Goal: Task Accomplishment & Management: Understand process/instructions

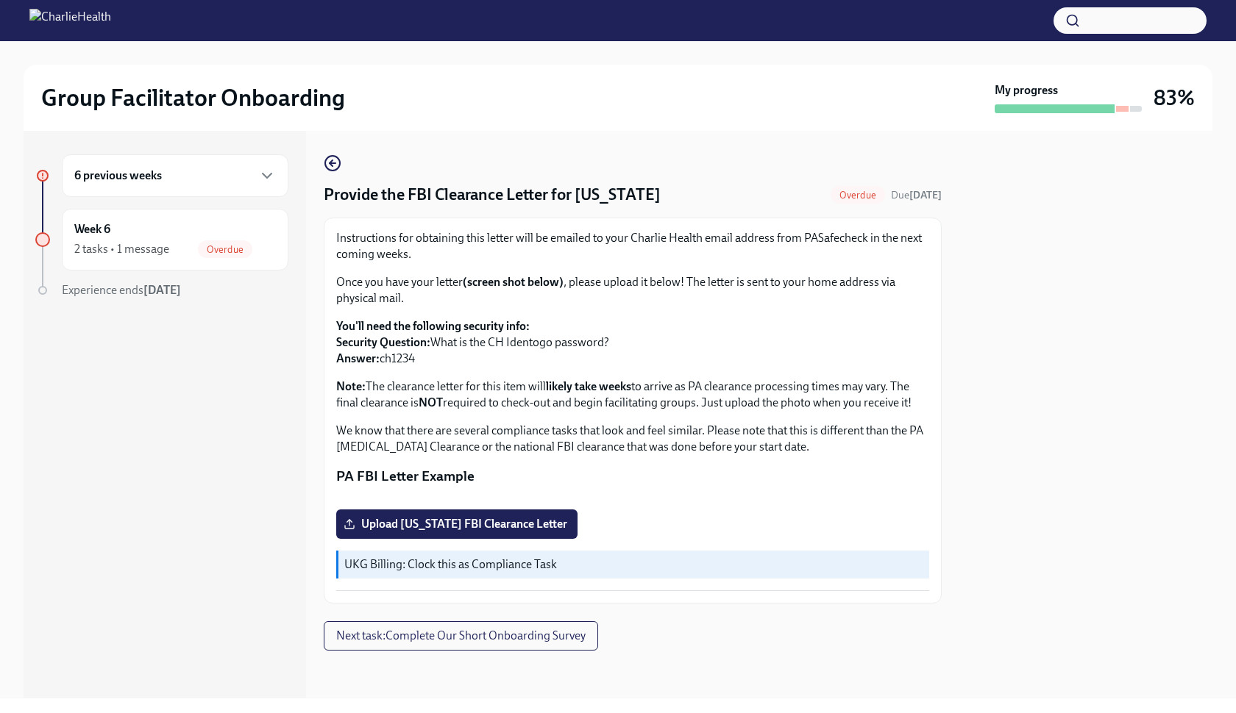
click at [187, 157] on div "6 previous weeks" at bounding box center [175, 175] width 227 height 43
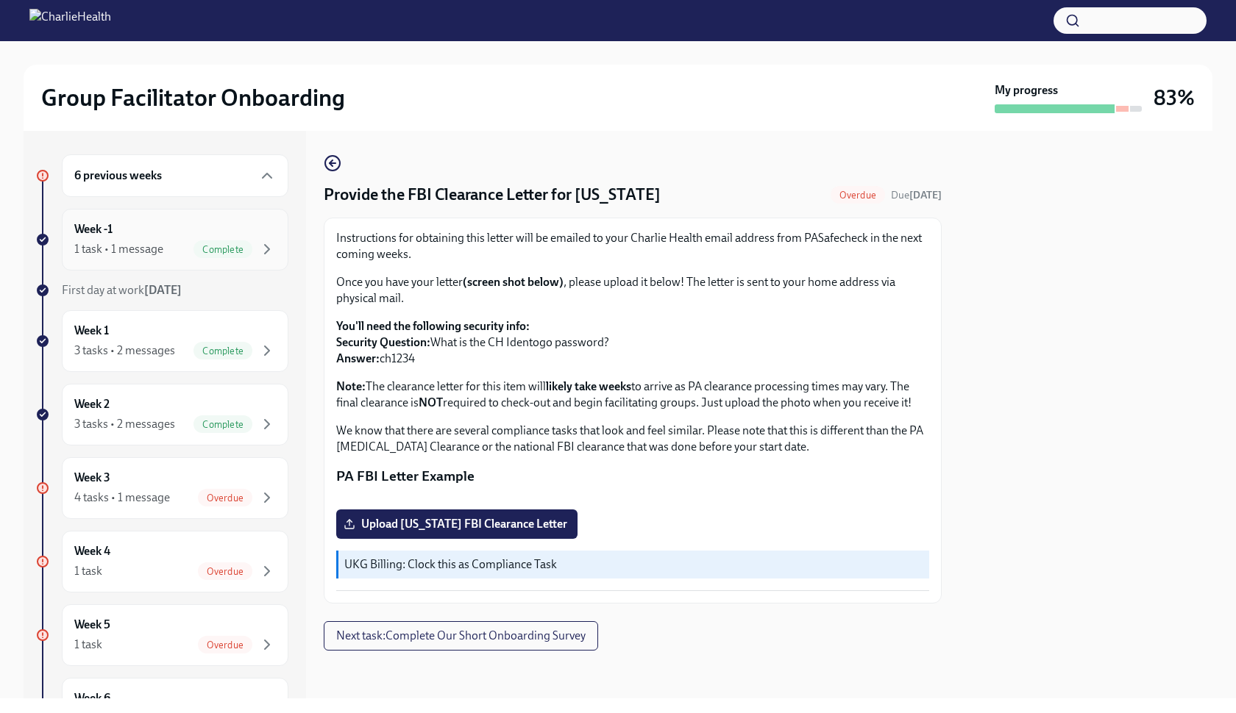
click at [176, 244] on div "1 task • 1 message Complete" at bounding box center [175, 250] width 202 height 18
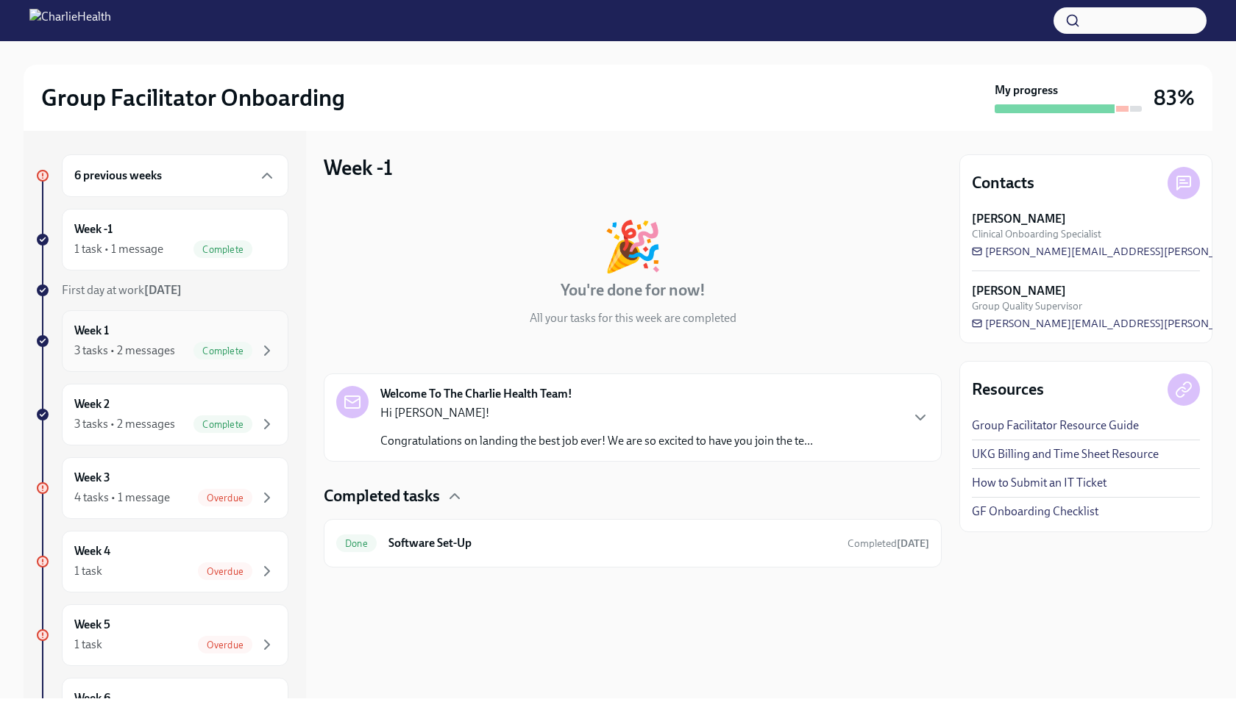
click at [171, 336] on div "Week 1 3 tasks • 2 messages Complete" at bounding box center [175, 341] width 202 height 37
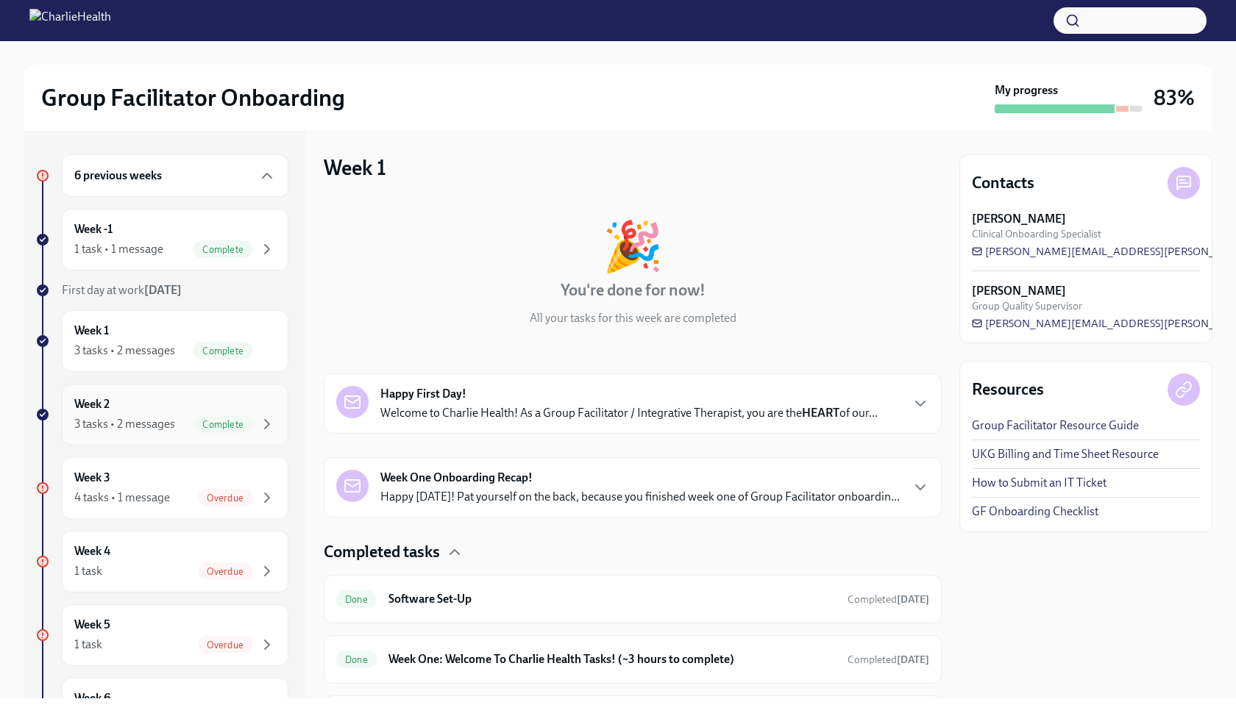
click at [185, 391] on div "Week 2 3 tasks • 2 messages Complete" at bounding box center [175, 415] width 227 height 62
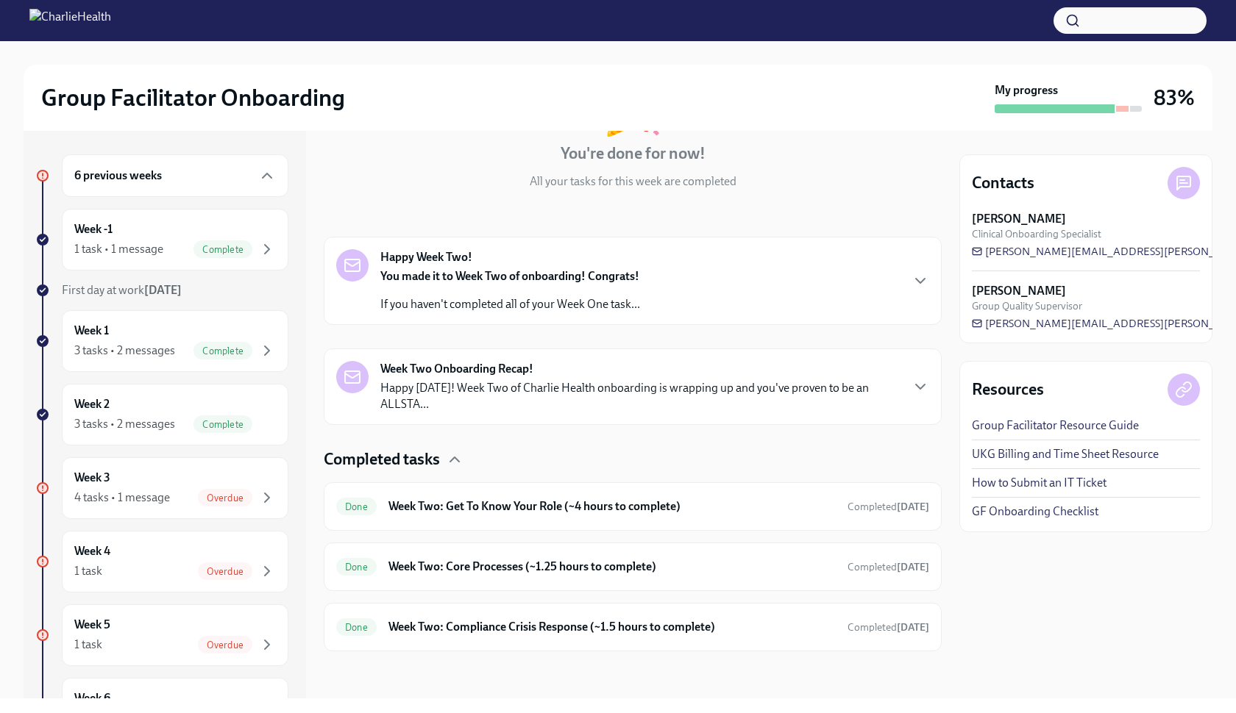
scroll to position [137, 0]
click at [527, 604] on div "Done Week Two: Compliance Crisis Response (~1.5 hours to complete) Completed [D…" at bounding box center [633, 627] width 618 height 49
click at [533, 627] on h6 "Week Two: Compliance Crisis Response (~1.5 hours to complete)" at bounding box center [611, 627] width 447 height 16
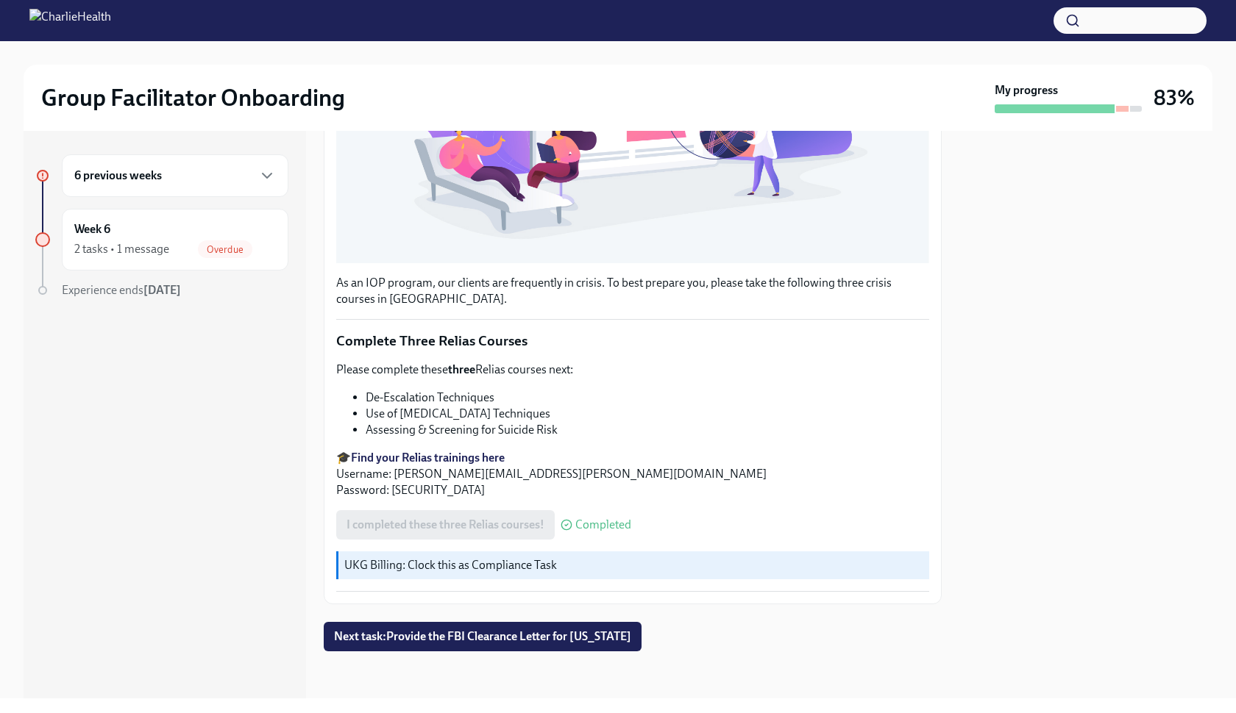
scroll to position [423, 0]
click at [151, 174] on h6 "6 previous weeks" at bounding box center [118, 176] width 88 height 16
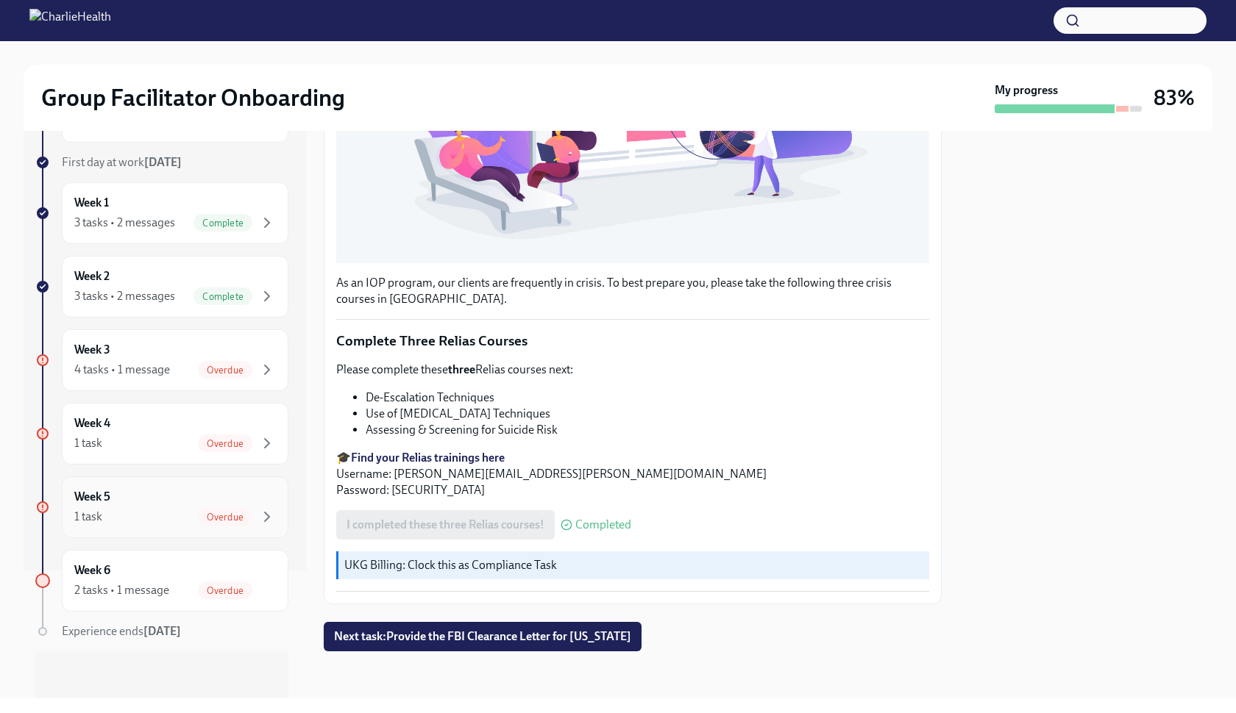
scroll to position [128, 0]
click at [183, 370] on div "4 tasks • 1 message Overdue" at bounding box center [175, 370] width 202 height 18
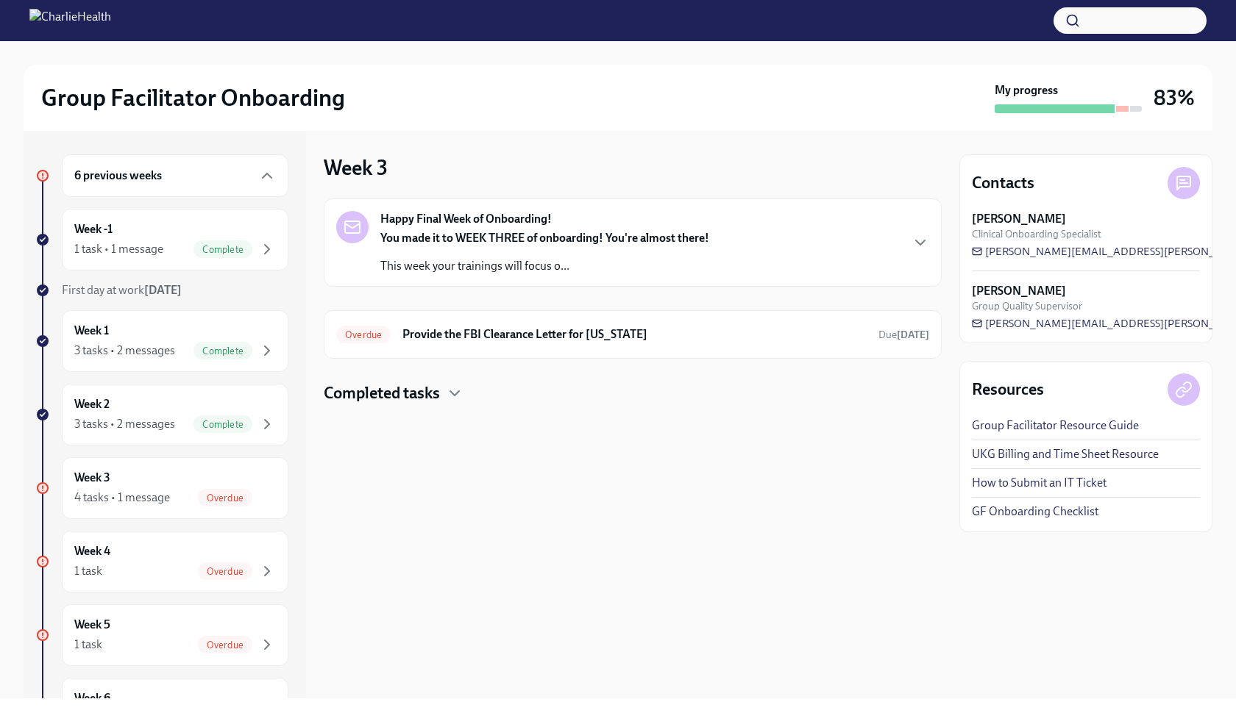
click at [525, 243] on strong "You made it to WEEK THREE of onboarding! You're almost there!" at bounding box center [544, 238] width 329 height 14
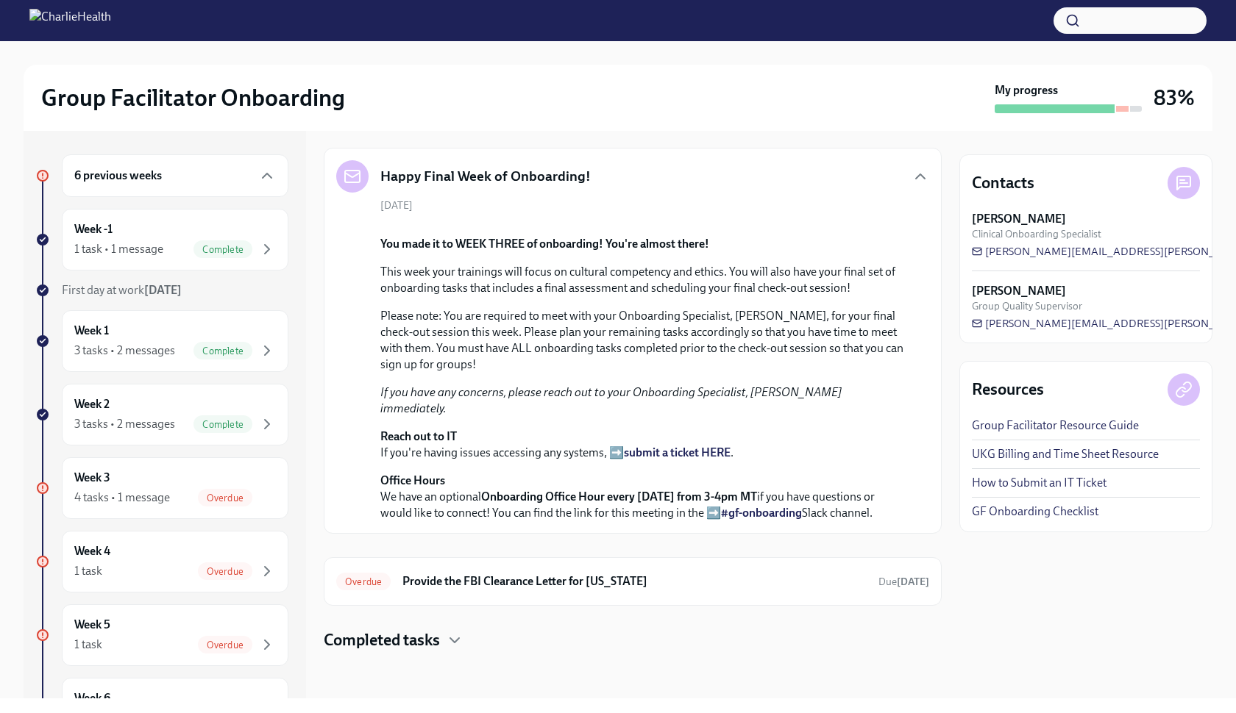
scroll to position [330, 0]
click at [148, 407] on div "Week 2 3 tasks • 2 messages Complete" at bounding box center [175, 414] width 202 height 37
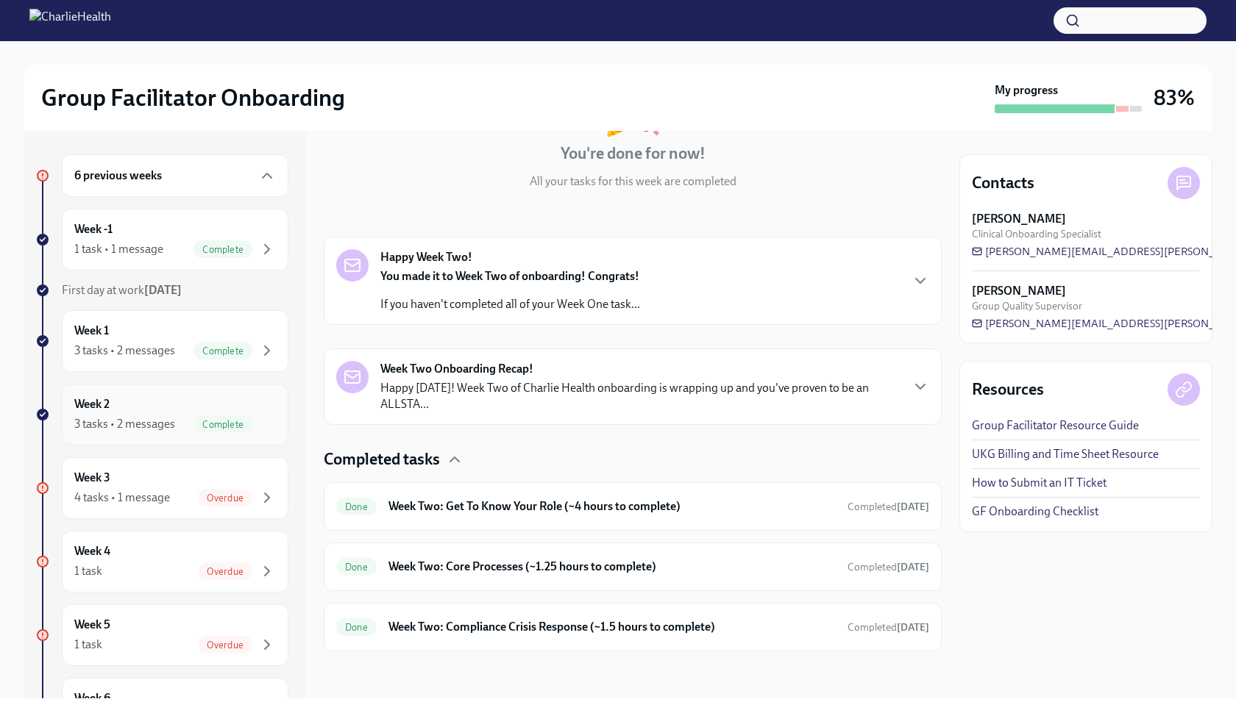
scroll to position [137, 0]
click at [614, 609] on div "Done Week Two: Compliance Crisis Response (~1.5 hours to complete) Completed [D…" at bounding box center [633, 627] width 618 height 49
click at [556, 494] on div "Done Week Two: Get To Know Your Role (~4 hours to complete) Completed [DATE]" at bounding box center [633, 507] width 618 height 49
click at [639, 496] on div "Done Week Two: Get To Know Your Role (~4 hours to complete) Completed [DATE]" at bounding box center [632, 507] width 593 height 24
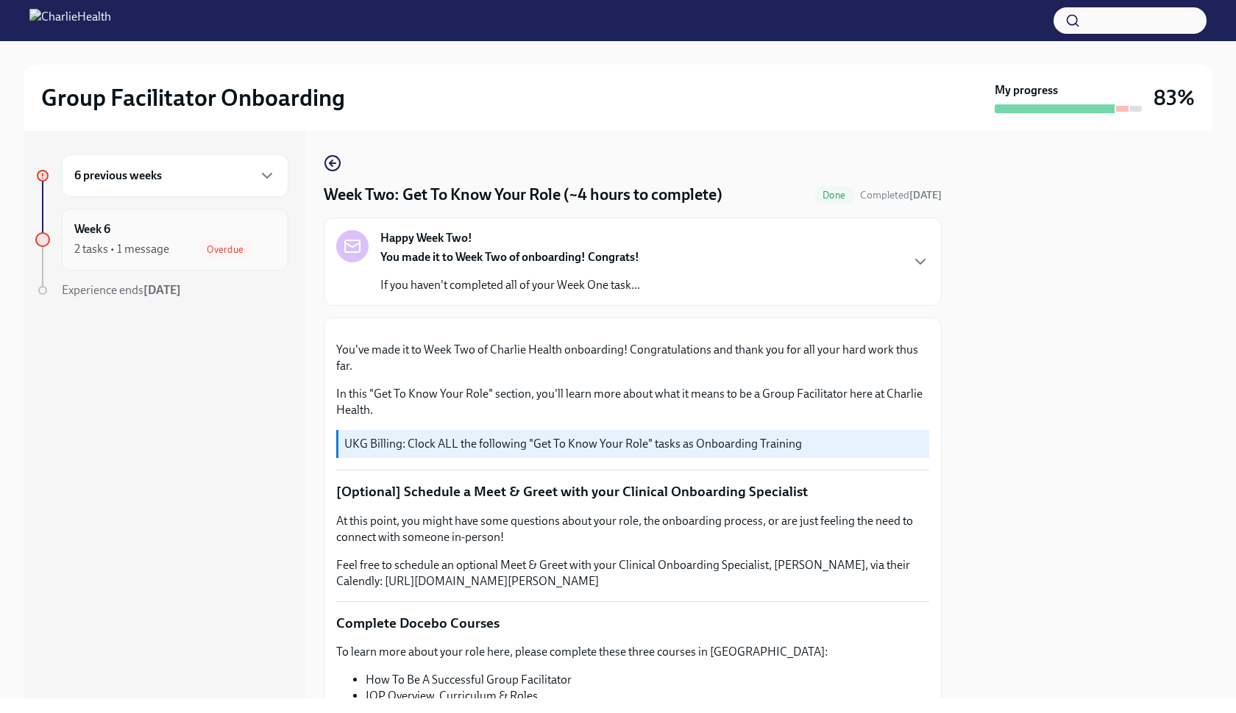
click at [121, 243] on div "2 tasks • 1 message" at bounding box center [121, 249] width 95 height 16
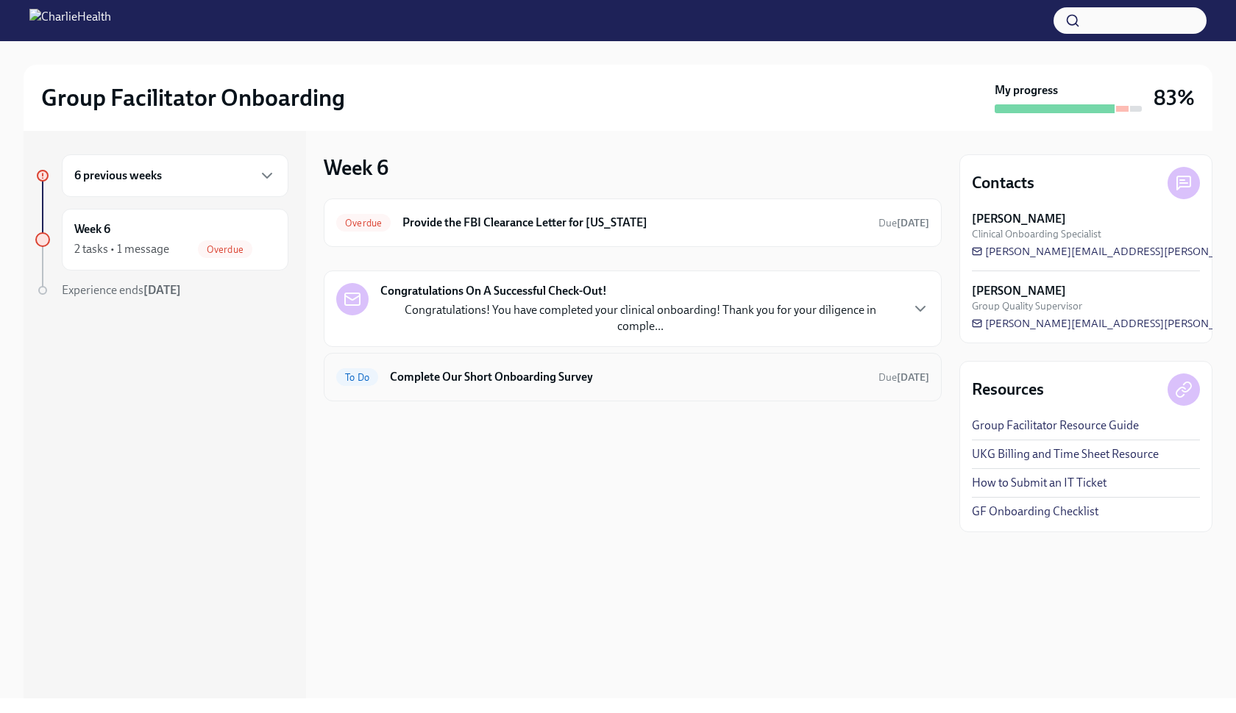
click at [410, 369] on h6 "Complete Our Short Onboarding Survey" at bounding box center [628, 377] width 477 height 16
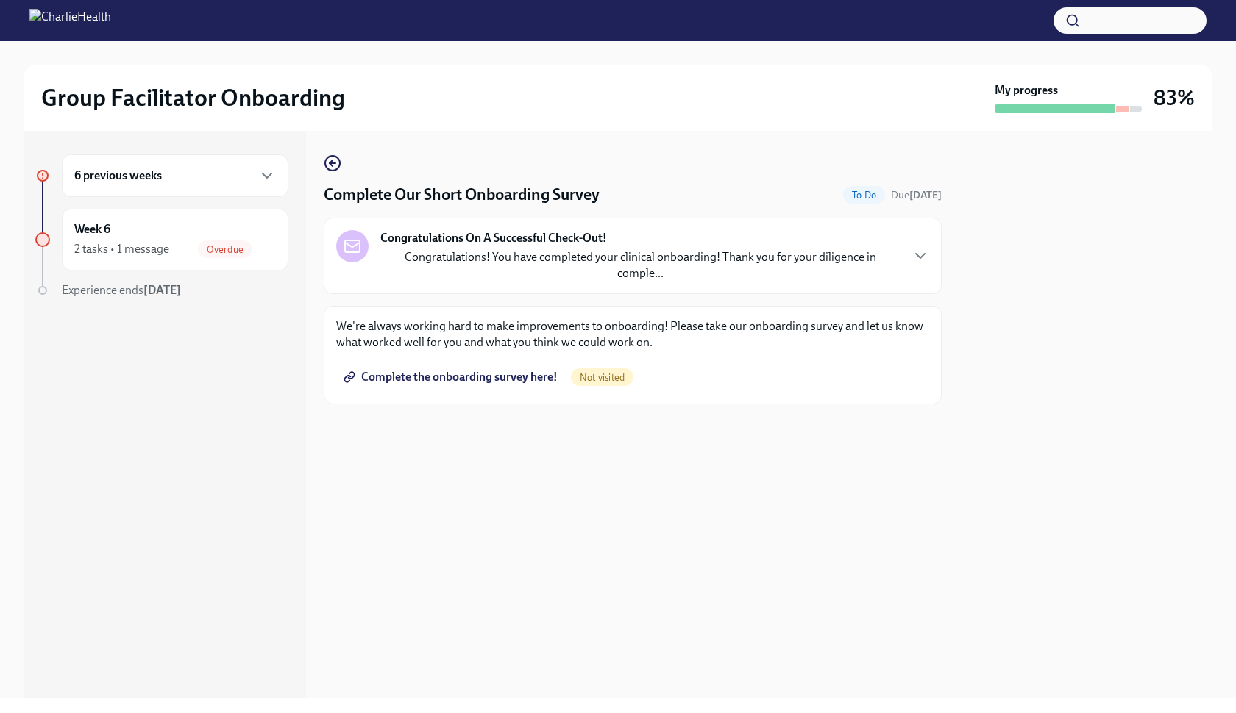
click at [510, 370] on span "Complete the onboarding survey here!" at bounding box center [451, 377] width 211 height 15
click at [162, 143] on div "6 previous weeks Week 6 2 tasks • 1 message Overdue Experience ends [DATE]" at bounding box center [165, 415] width 282 height 568
click at [152, 177] on h6 "6 previous weeks" at bounding box center [118, 176] width 88 height 16
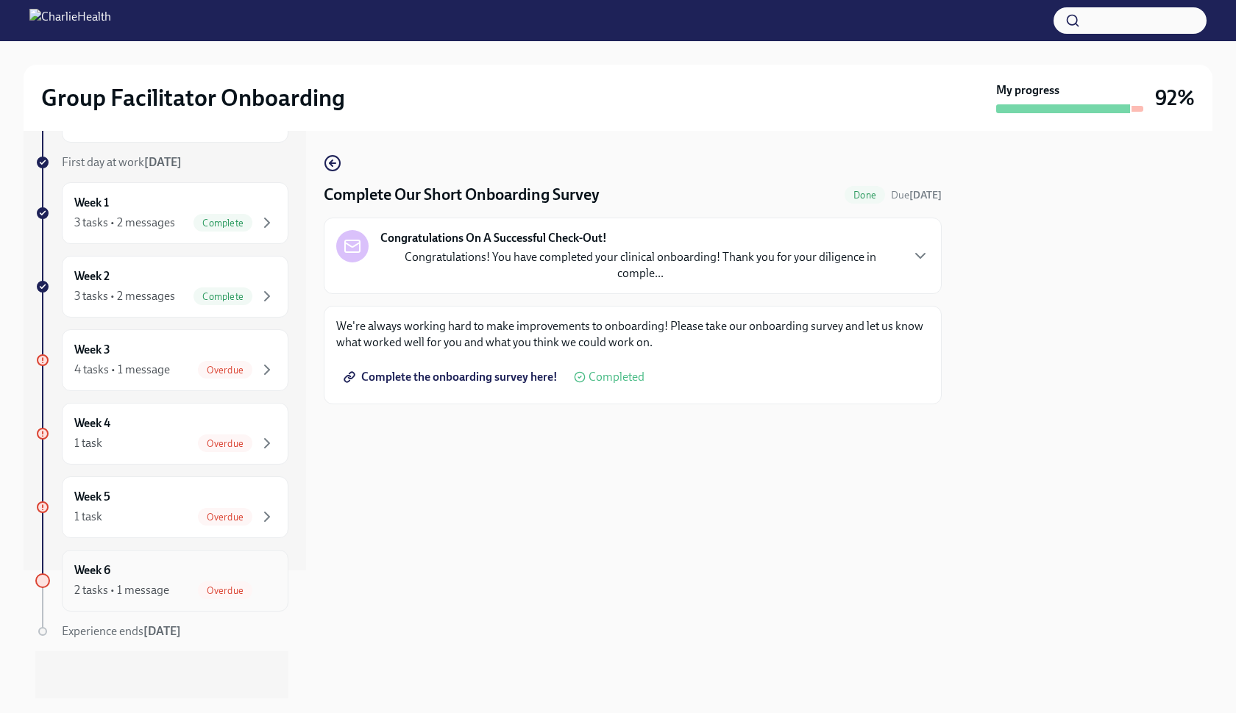
scroll to position [128, 0]
click at [99, 532] on div "Week 5 1 task Overdue" at bounding box center [175, 508] width 227 height 62
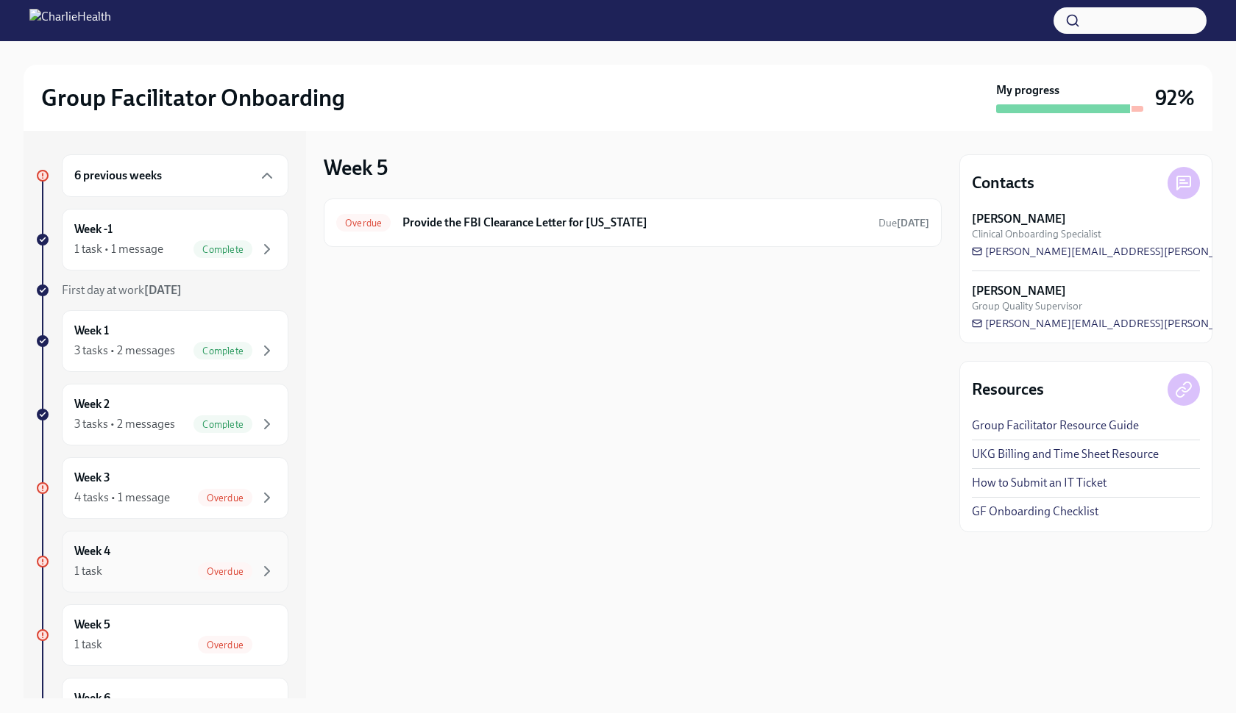
click at [105, 577] on div "1 task Overdue" at bounding box center [175, 572] width 202 height 18
click at [209, 552] on div "Week 4 1 task Overdue" at bounding box center [175, 562] width 202 height 37
click at [188, 638] on div "1 task Overdue" at bounding box center [175, 645] width 202 height 18
click at [202, 494] on span "Overdue" at bounding box center [225, 498] width 54 height 11
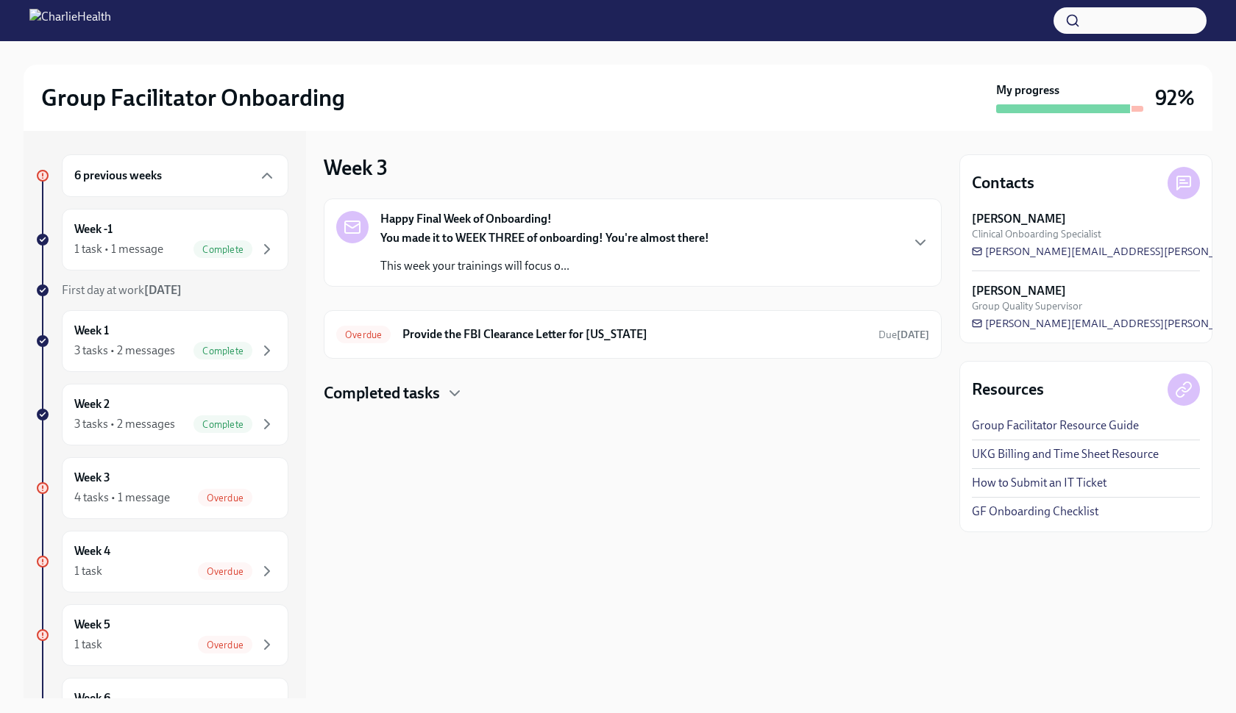
click at [599, 252] on div "You made it to WEEK THREE of onboarding! You're almost there! This week your tr…" at bounding box center [544, 252] width 329 height 44
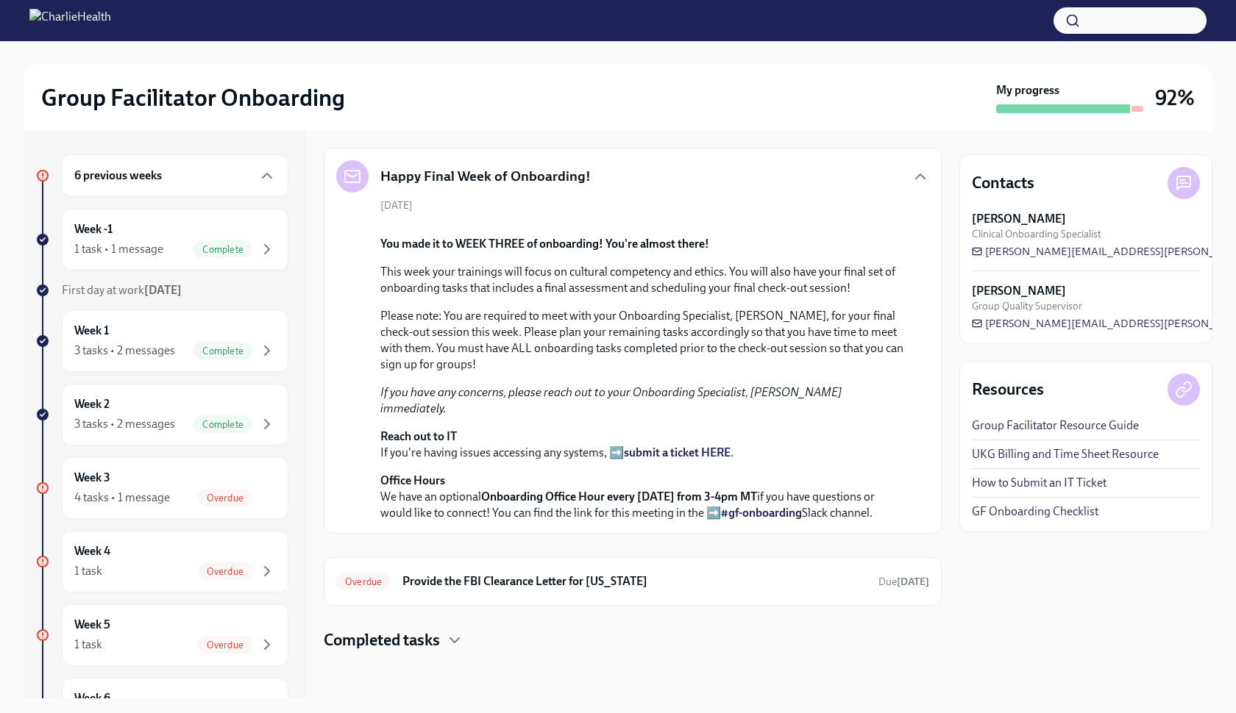
scroll to position [220, 0]
click at [158, 408] on div "Week 2 3 tasks • 2 messages Complete" at bounding box center [175, 414] width 202 height 37
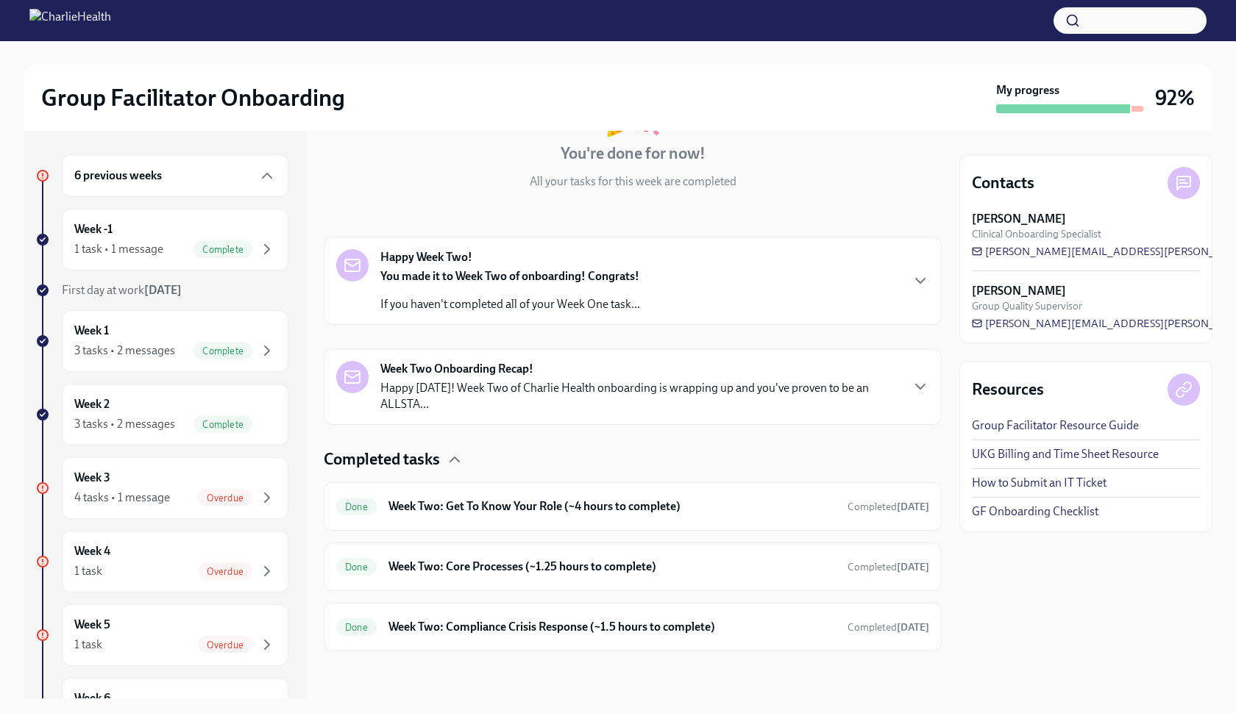
click at [533, 296] on p "If you haven't completed all of your Week One task..." at bounding box center [510, 304] width 260 height 16
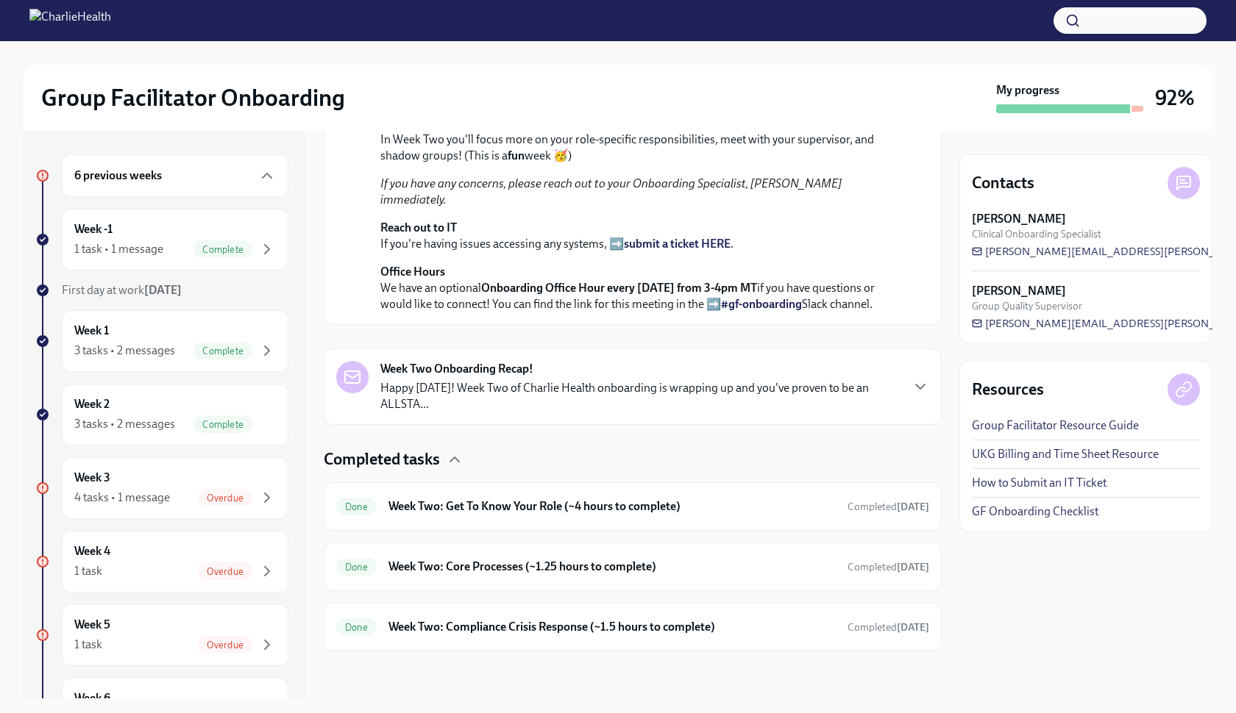
scroll to position [627, 0]
click at [539, 413] on p "Happy [DATE]! Week Two of Charlie Health onboarding is wrapping up and you've p…" at bounding box center [639, 396] width 519 height 32
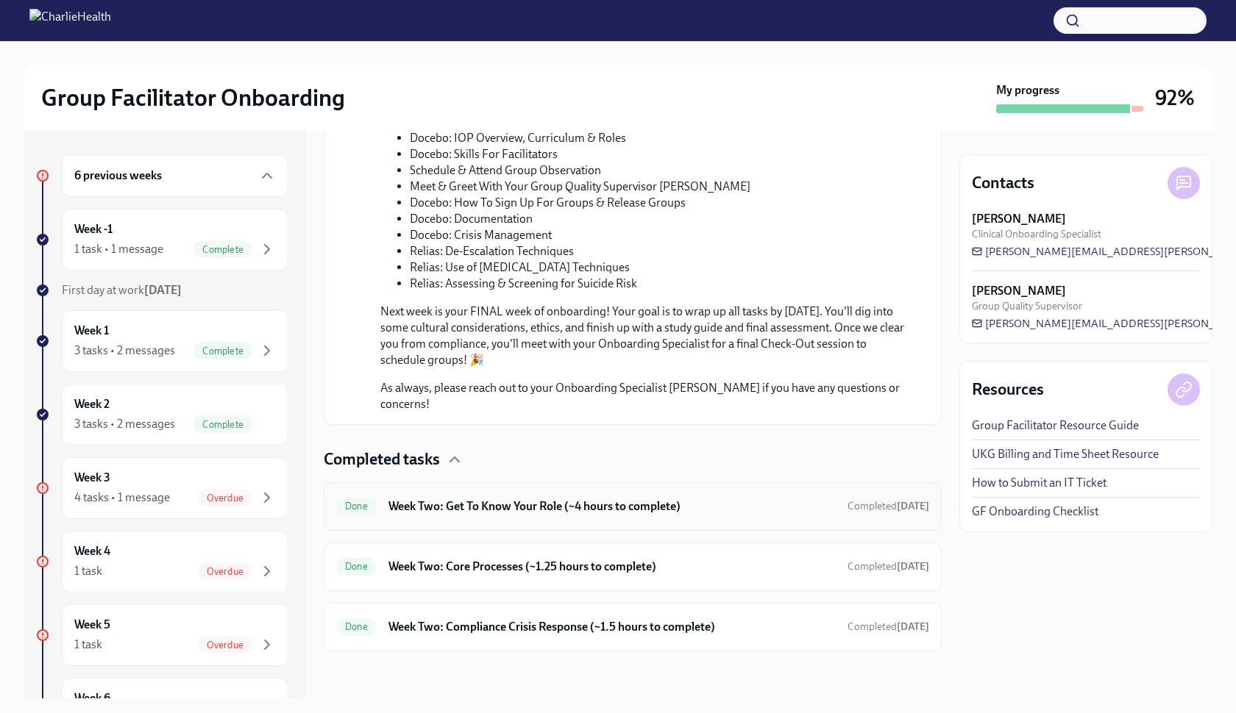
scroll to position [1346, 0]
click at [519, 506] on h6 "Week Two: Get To Know Your Role (~4 hours to complete)" at bounding box center [611, 507] width 447 height 16
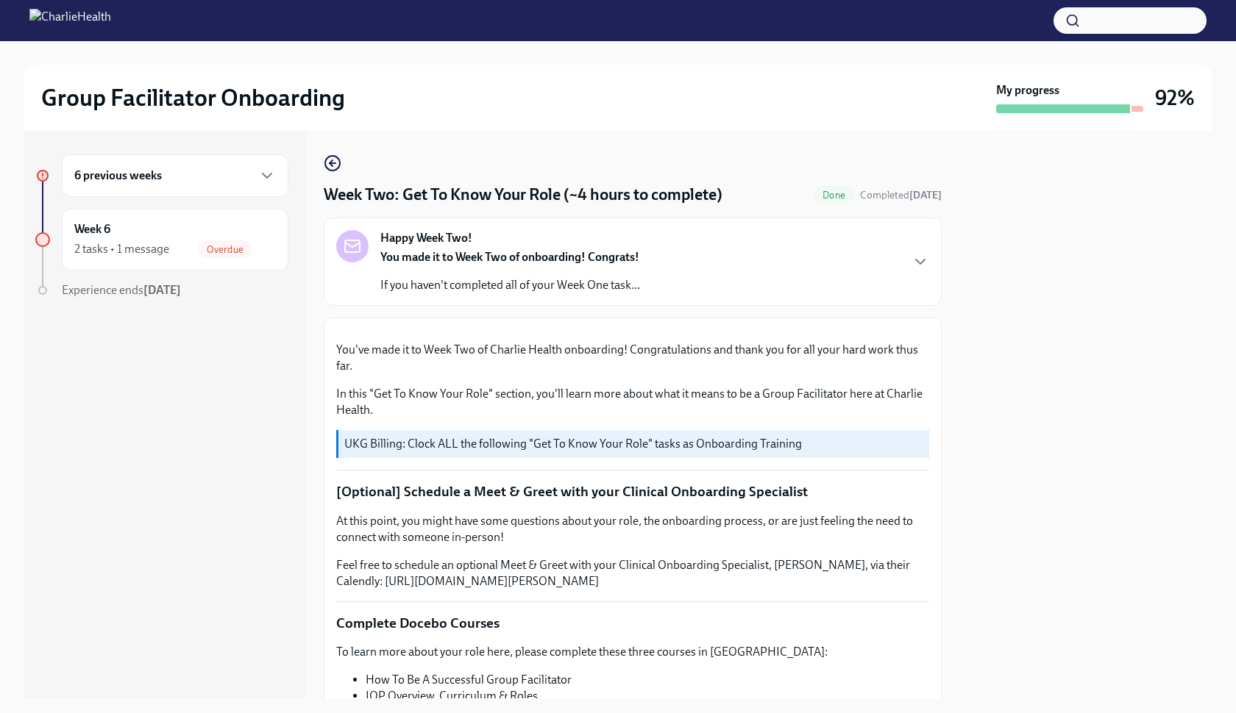
click at [220, 185] on div "6 previous weeks" at bounding box center [175, 175] width 227 height 43
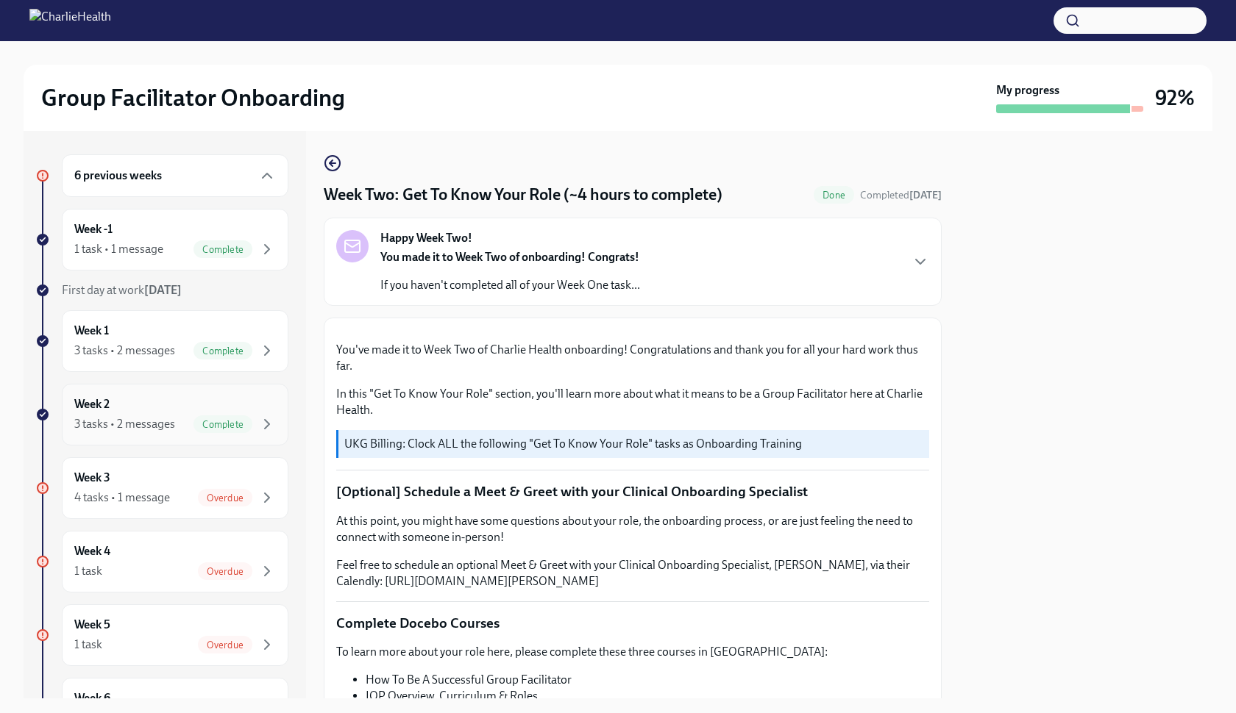
click at [160, 413] on div "Week 2 3 tasks • 2 messages Complete" at bounding box center [175, 414] width 202 height 37
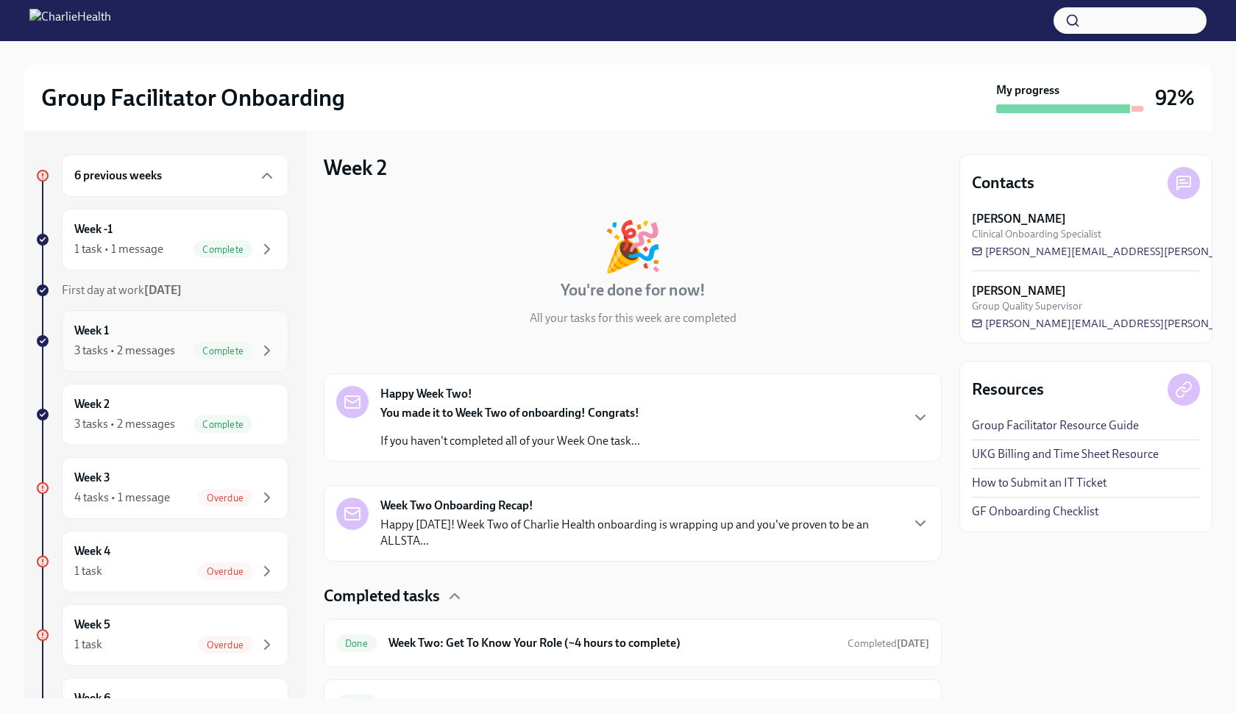
click at [141, 355] on div "3 tasks • 2 messages" at bounding box center [124, 351] width 101 height 16
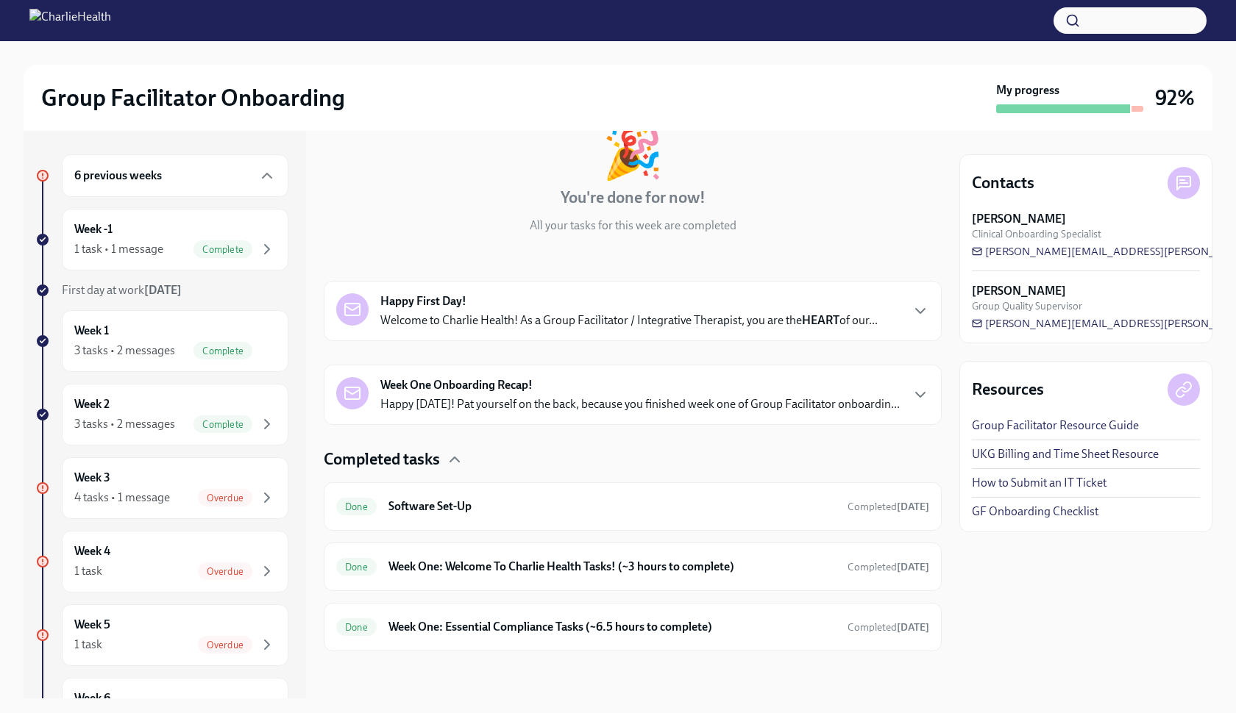
scroll to position [93, 0]
click at [510, 302] on div "Happy First Day! Welcome to Charlie Health! As a Group Facilitator / Integrativ…" at bounding box center [628, 310] width 497 height 35
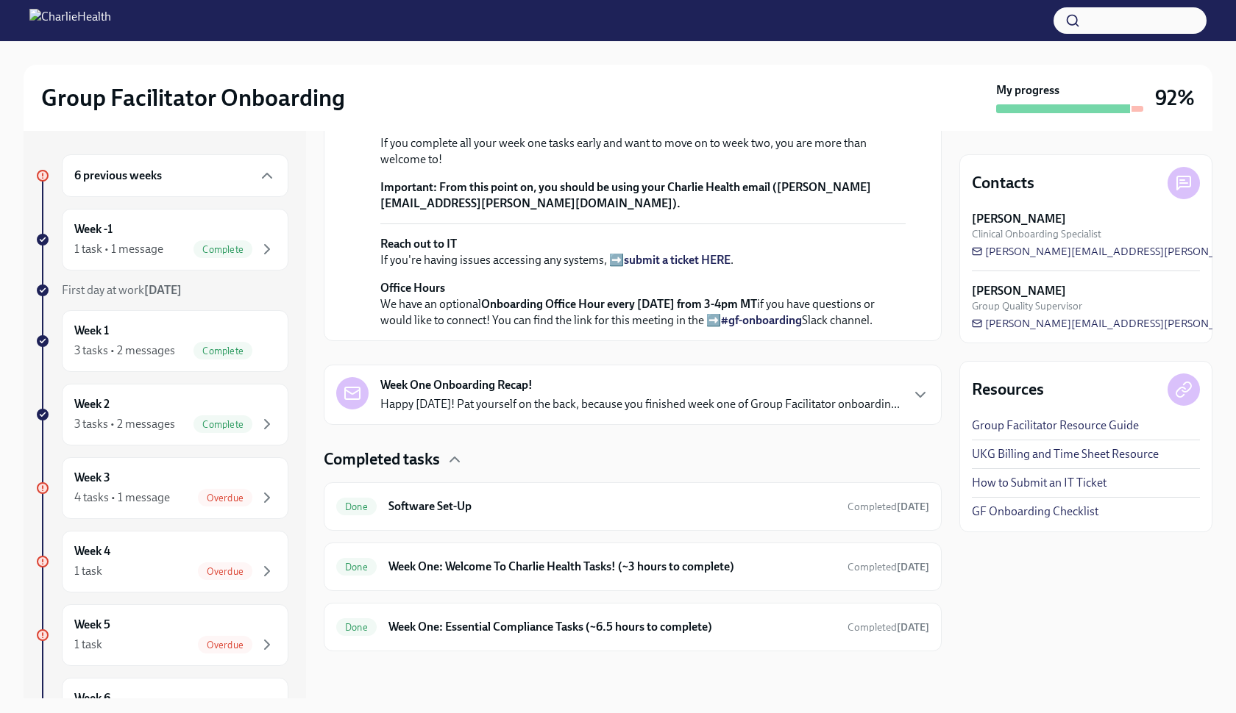
click at [560, 406] on p "Happy [DATE]! Pat yourself on the back, because you finished week one of Group …" at bounding box center [639, 404] width 519 height 16
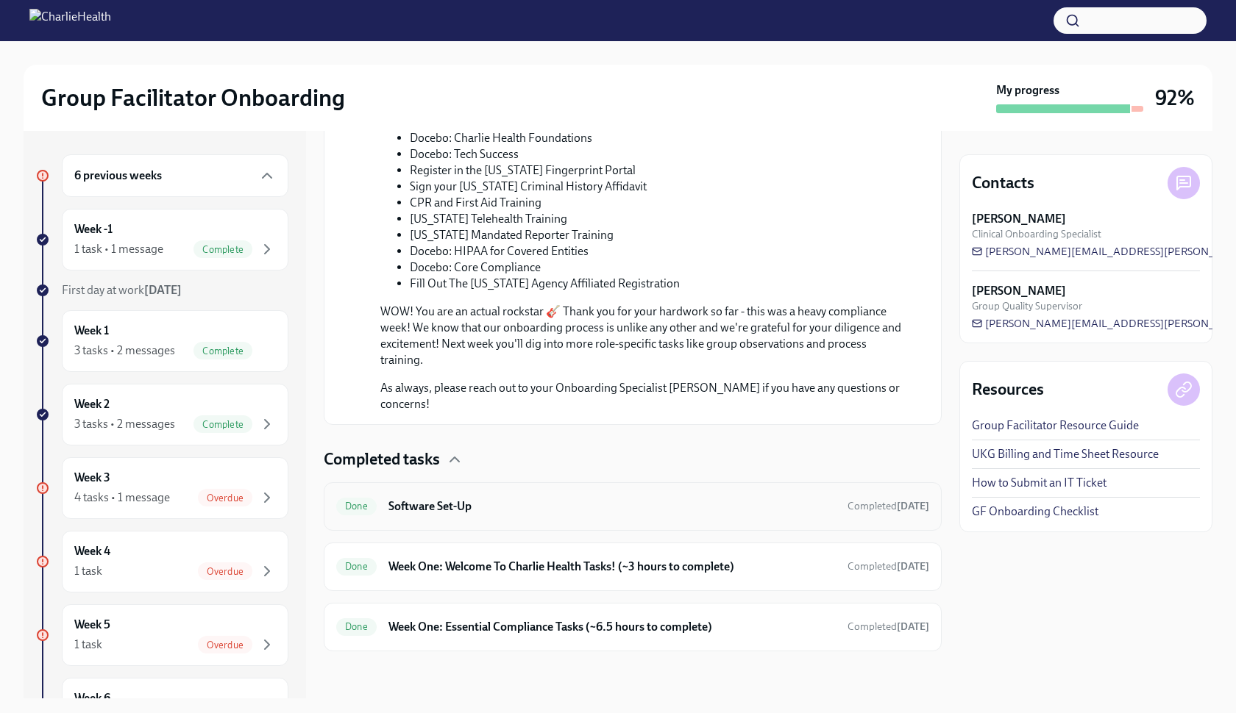
scroll to position [1565, 0]
click at [499, 505] on h6 "Software Set-Up" at bounding box center [611, 507] width 447 height 16
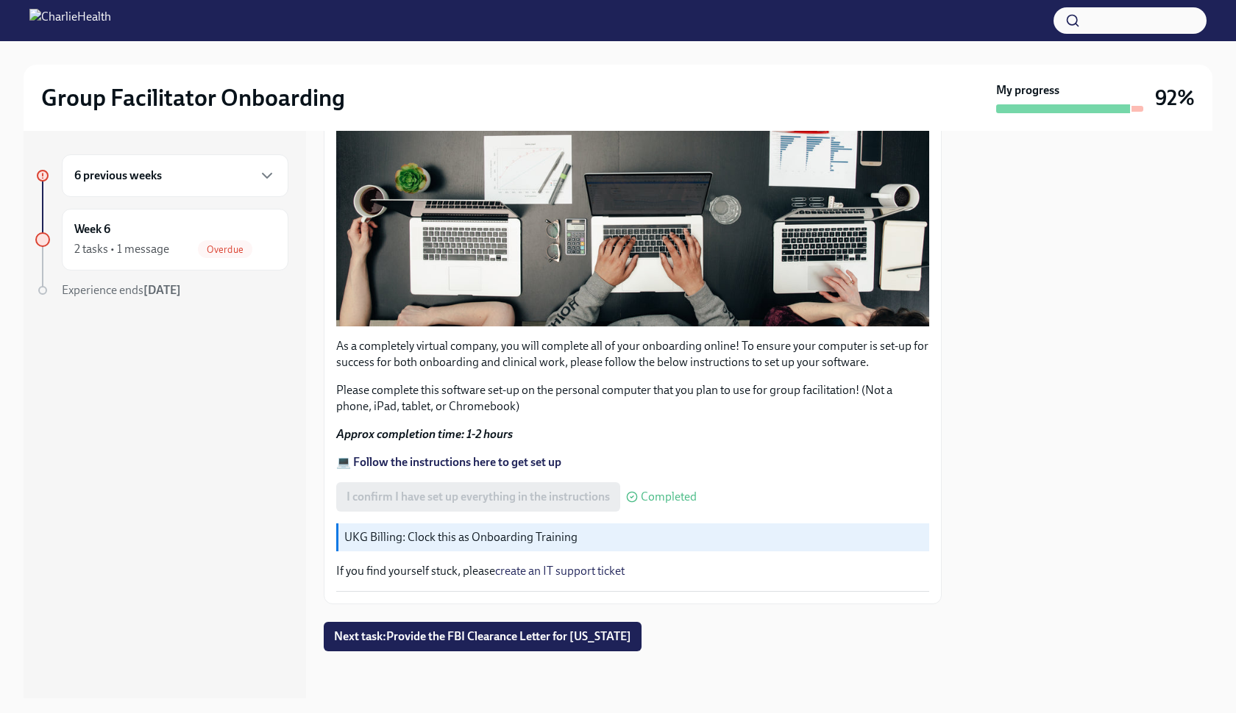
scroll to position [355, 0]
click at [532, 251] on button "Zoom image" at bounding box center [632, 151] width 593 height 350
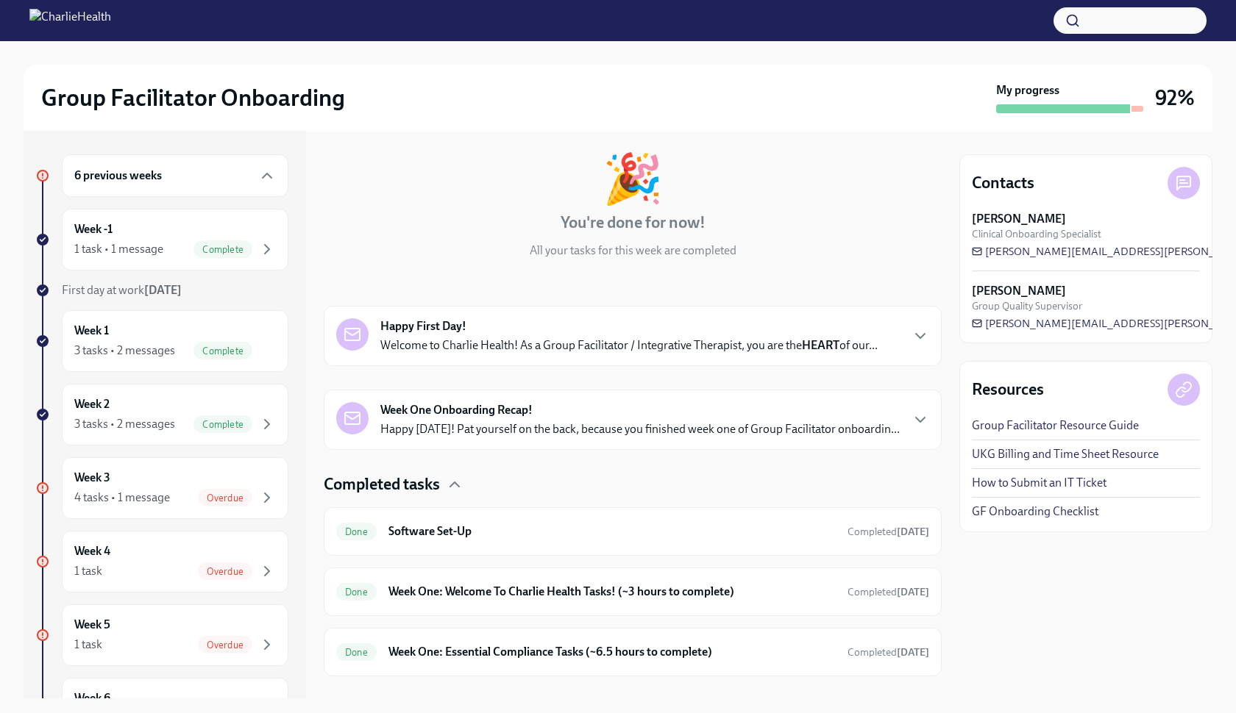
scroll to position [82, 0]
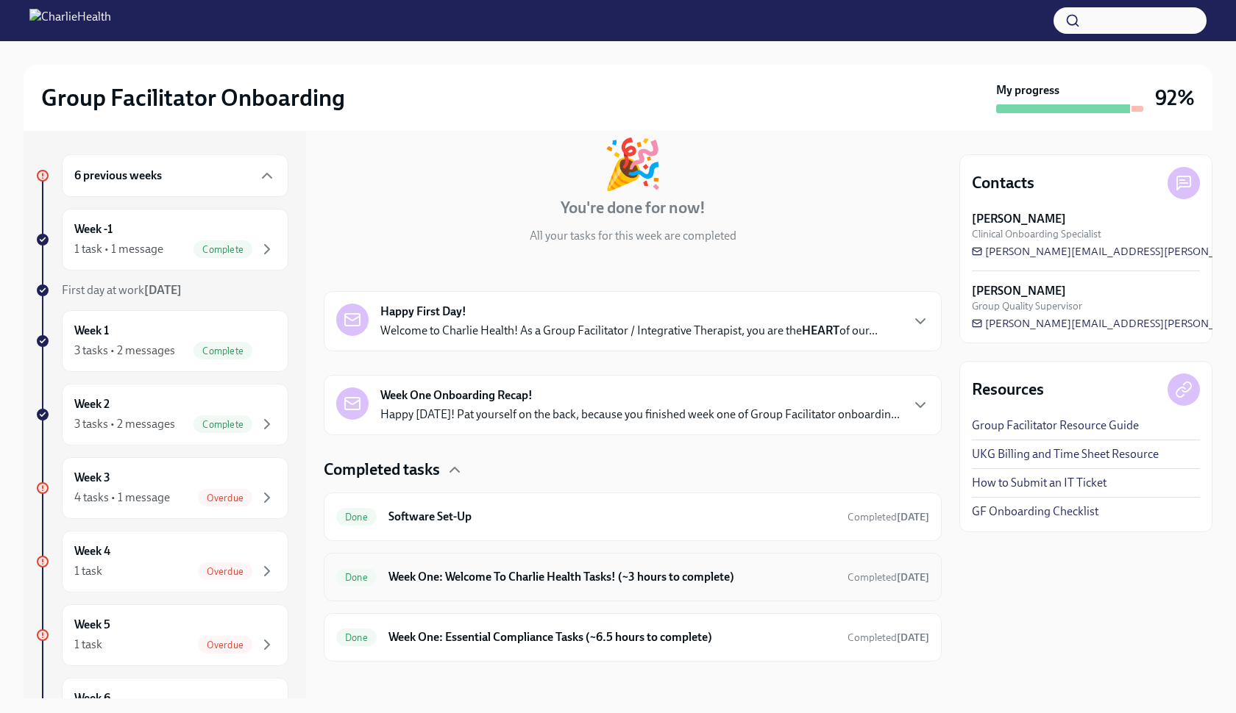
click at [578, 577] on h6 "Week One: Welcome To Charlie Health Tasks! (~3 hours to complete)" at bounding box center [611, 577] width 447 height 16
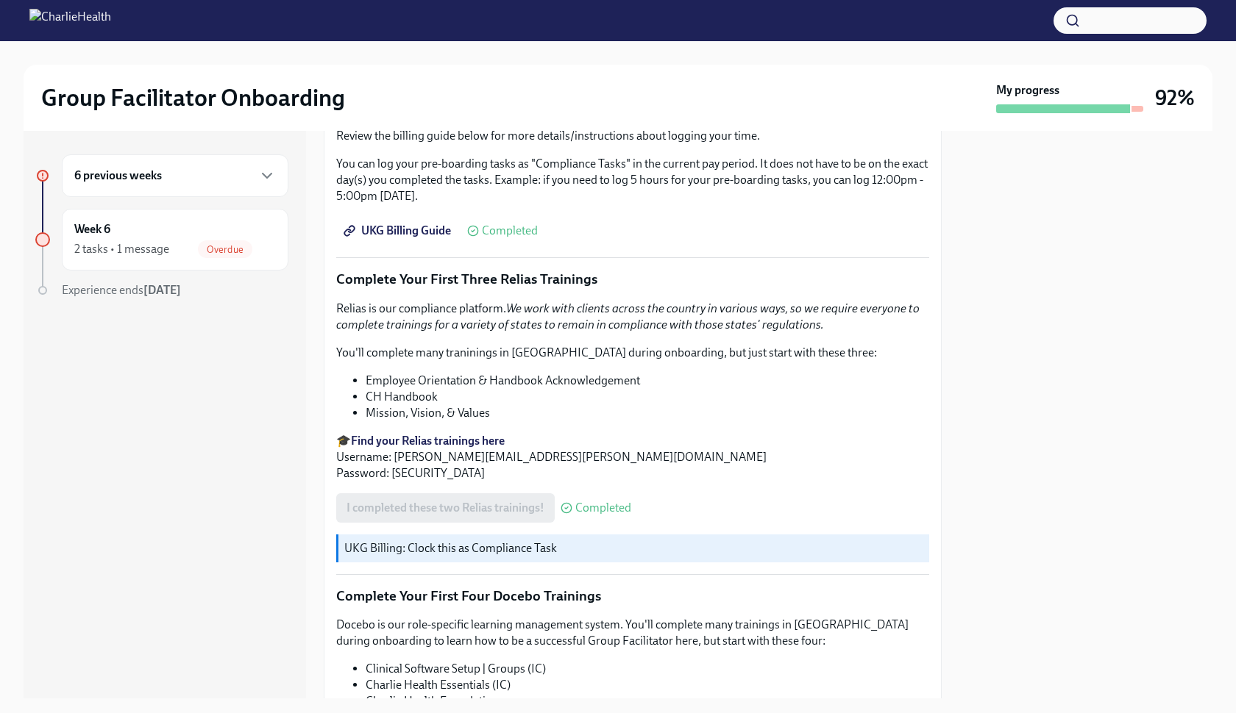
scroll to position [1615, 0]
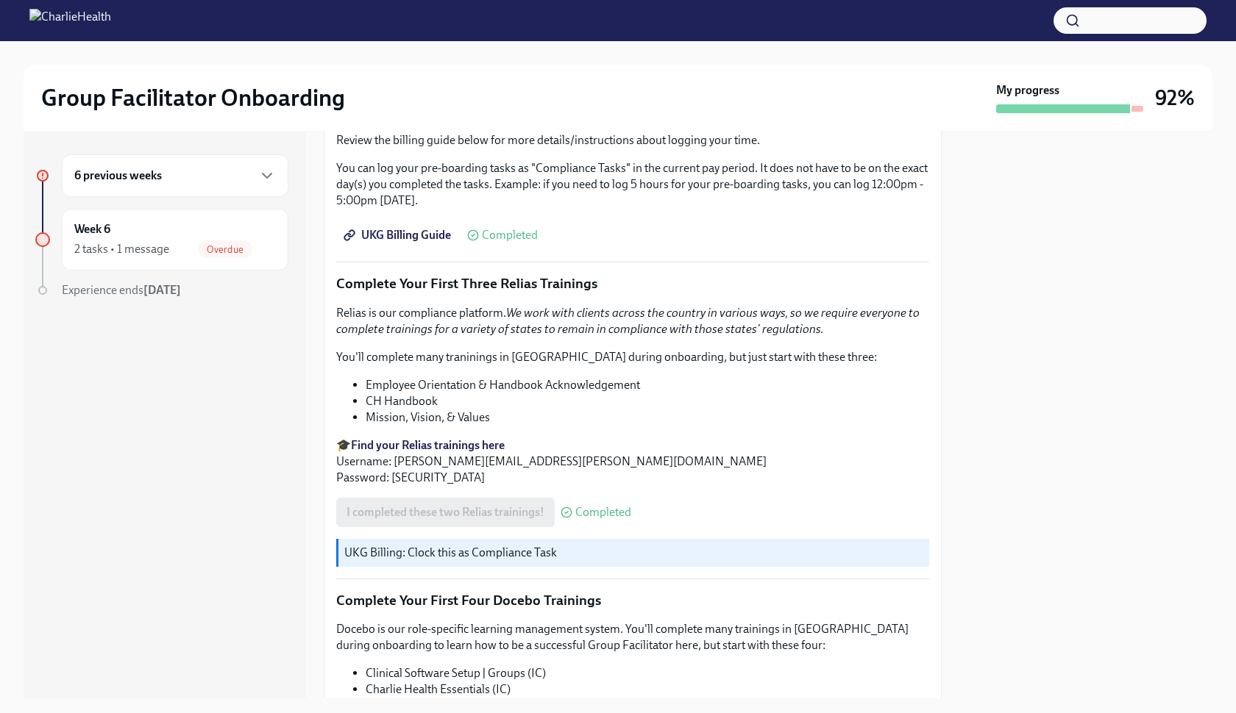
click at [458, 451] on strong "Find your Relias trainings here" at bounding box center [428, 445] width 154 height 14
